Goal: Transaction & Acquisition: Subscribe to service/newsletter

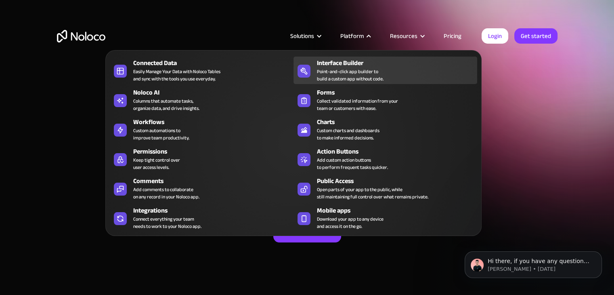
click at [347, 57] on link "Interface Builder Point-and-click app builder to build a custom app without cod…" at bounding box center [385, 70] width 184 height 27
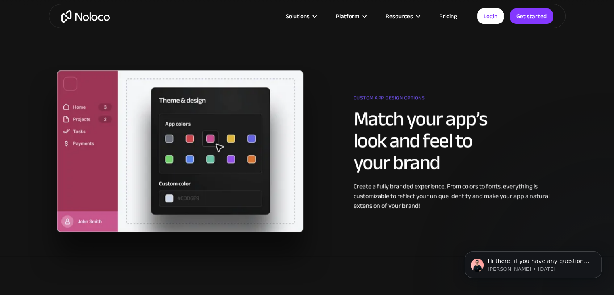
scroll to position [727, 0]
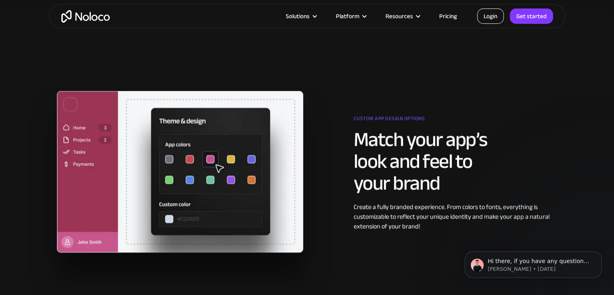
click at [483, 16] on link "Login" at bounding box center [490, 15] width 27 height 15
click at [456, 17] on link "Pricing" at bounding box center [448, 16] width 38 height 10
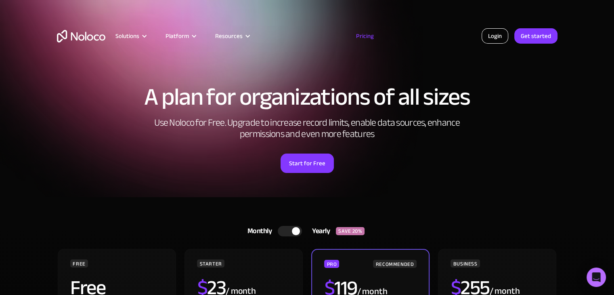
click at [492, 38] on link "Login" at bounding box center [495, 35] width 27 height 15
click at [546, 36] on link "Get started" at bounding box center [535, 35] width 43 height 15
